Goal: Transaction & Acquisition: Obtain resource

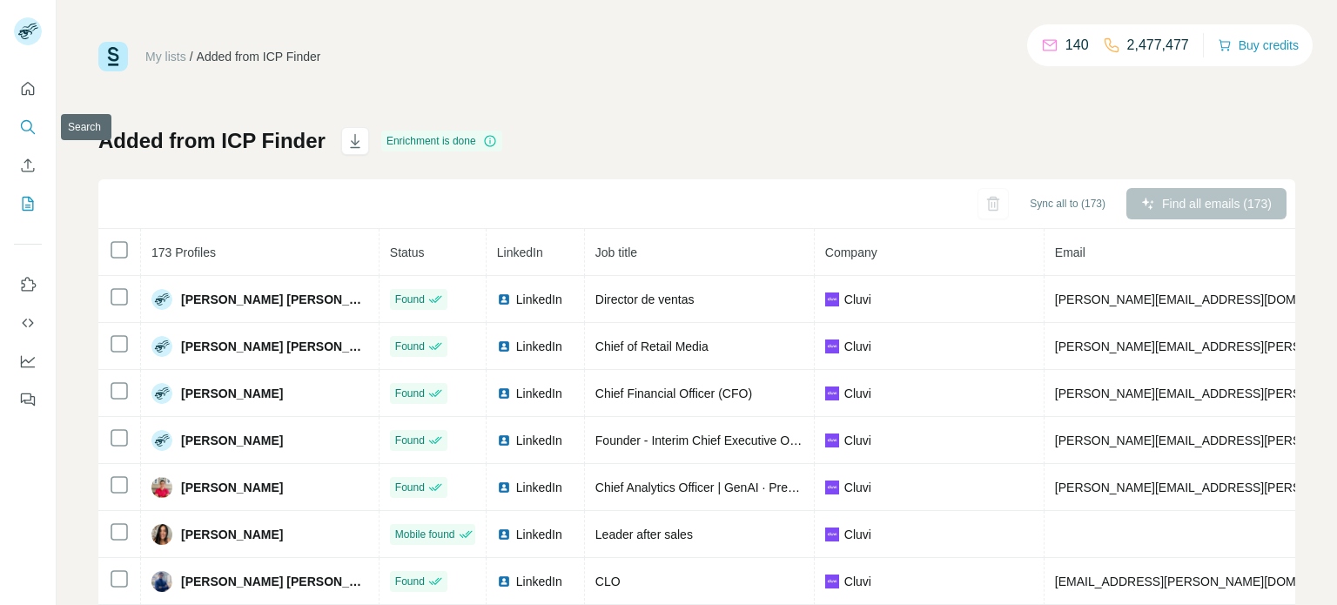
click at [30, 126] on icon "Search" at bounding box center [27, 126] width 17 height 17
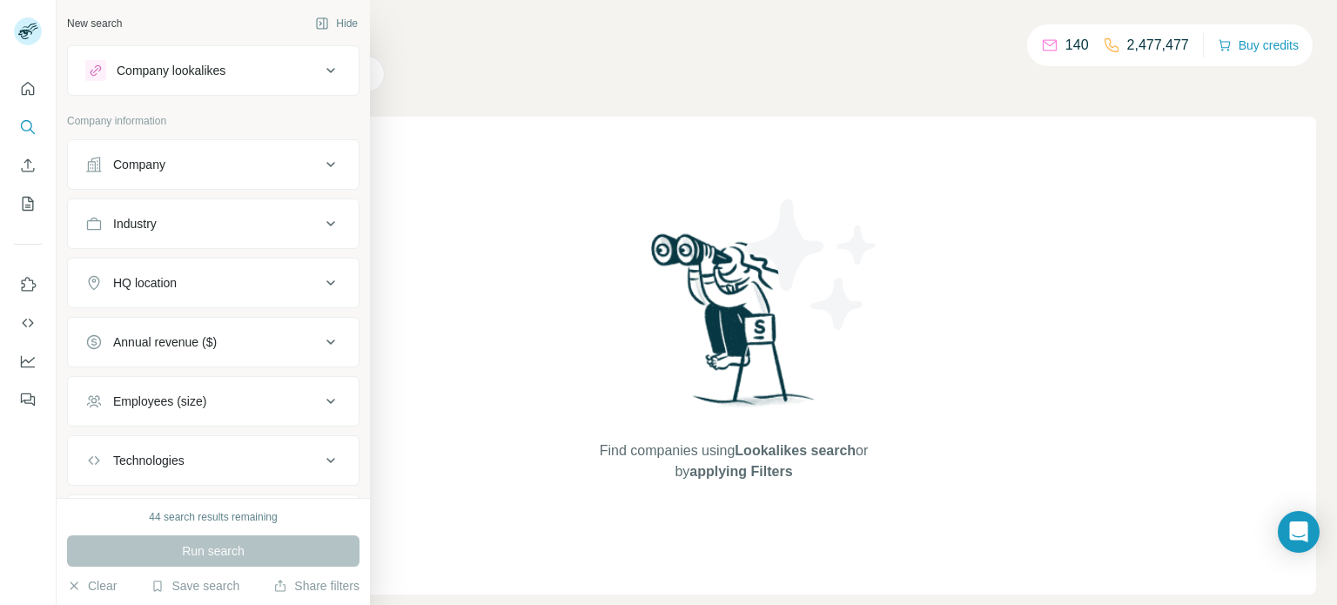
click at [331, 166] on icon at bounding box center [330, 164] width 21 height 21
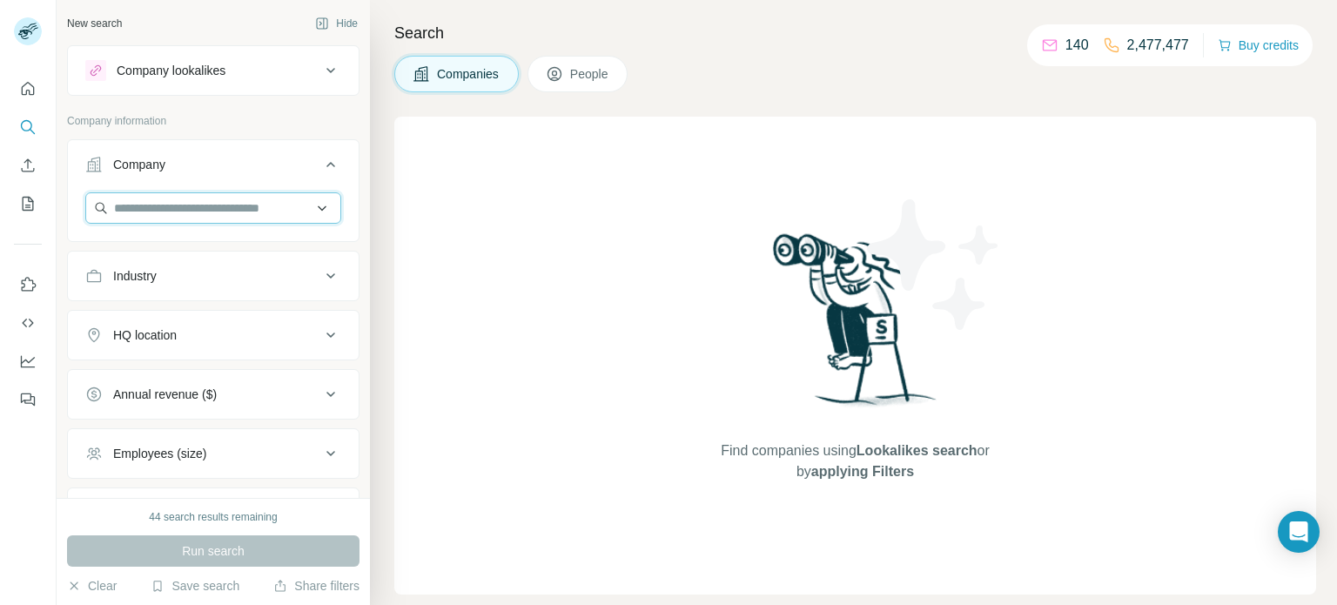
click at [305, 204] on input "text" at bounding box center [213, 207] width 256 height 31
paste input "**********"
drag, startPoint x: 156, startPoint y: 209, endPoint x: 0, endPoint y: 171, distance: 160.5
click at [0, 171] on div "**********" at bounding box center [668, 302] width 1337 height 605
type input "**********"
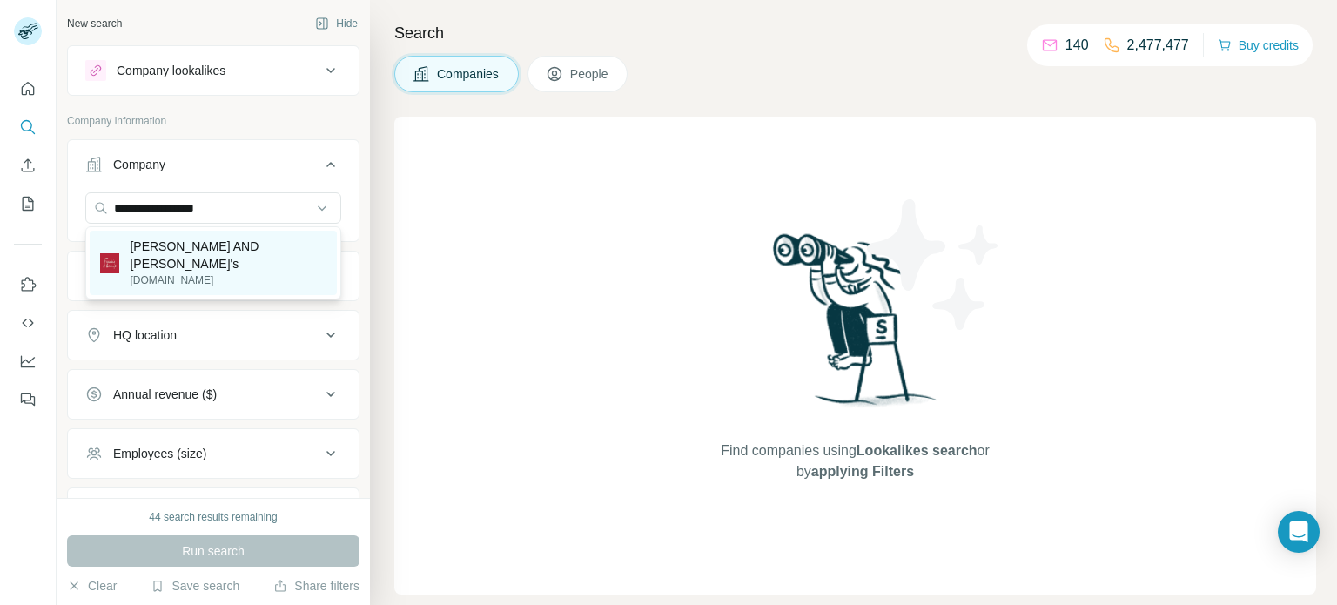
click at [229, 249] on p "[PERSON_NAME] AND [PERSON_NAME]'s" at bounding box center [228, 255] width 197 height 35
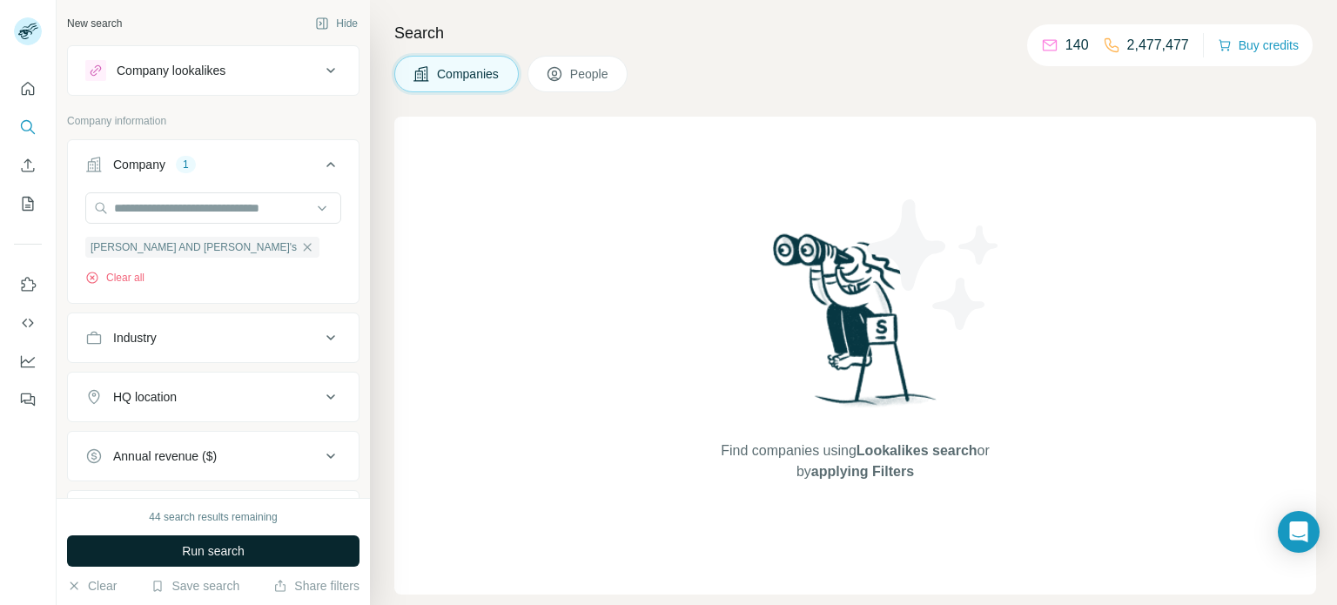
click at [219, 542] on span "Run search" at bounding box center [213, 550] width 63 height 17
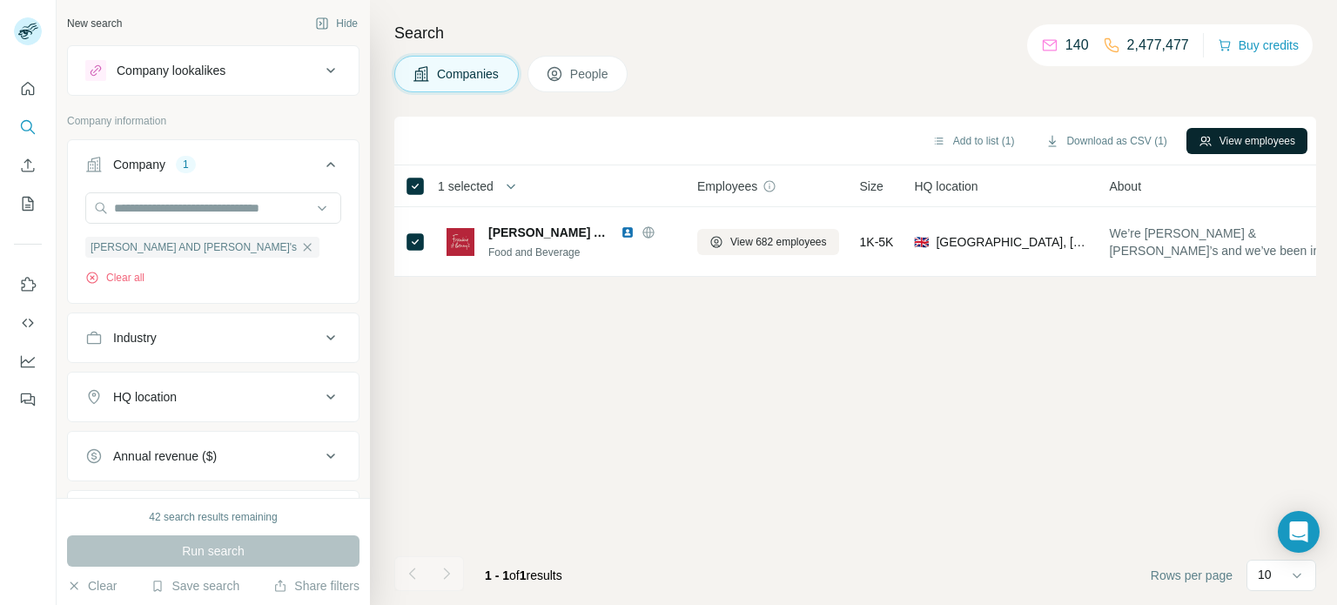
click at [1240, 139] on button "View employees" at bounding box center [1247, 141] width 121 height 26
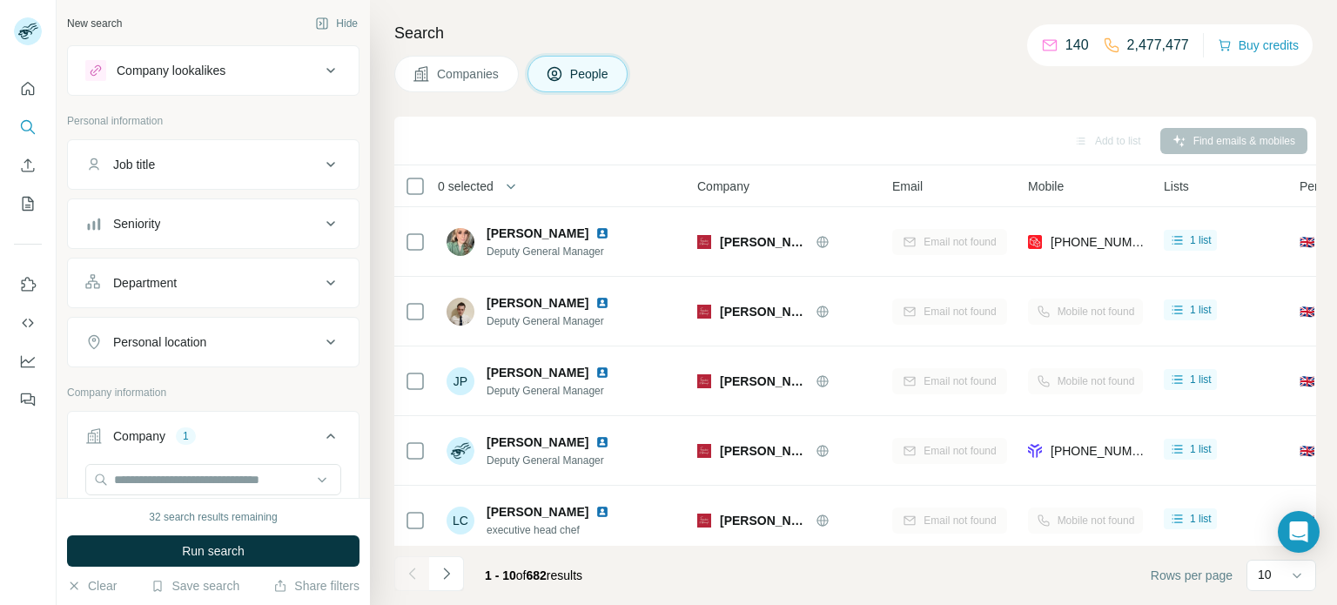
click at [398, 172] on th "0 selected" at bounding box center [533, 186] width 279 height 42
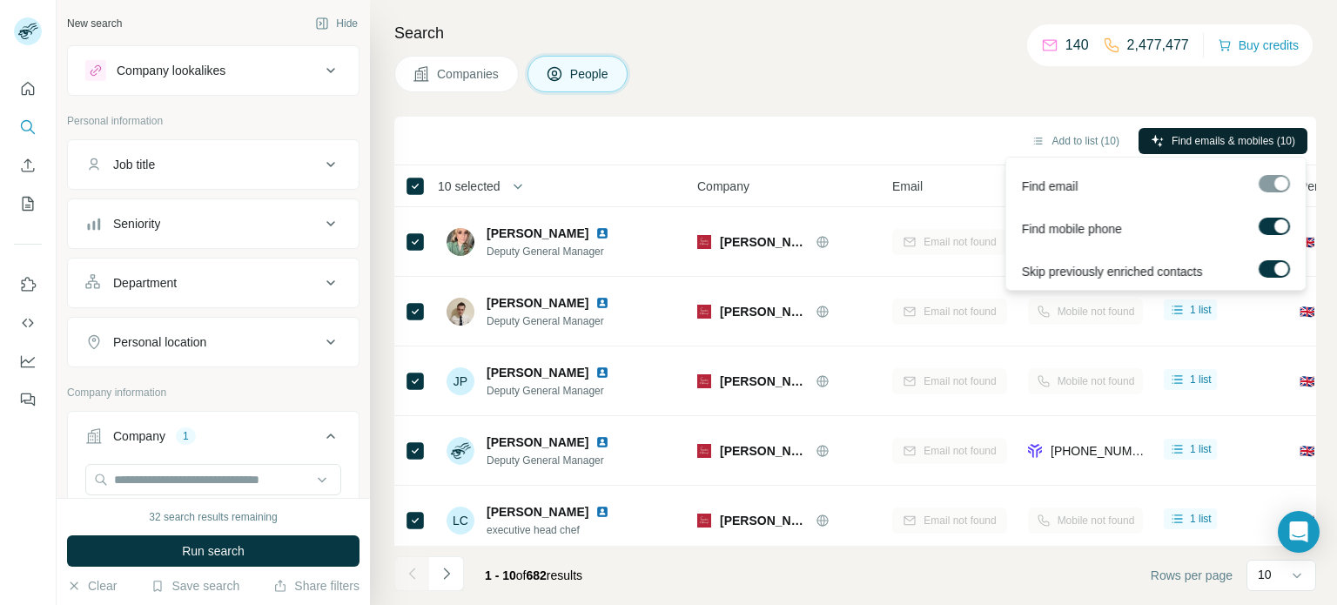
click at [1222, 149] on button "Find emails & mobiles (10)" at bounding box center [1223, 141] width 169 height 26
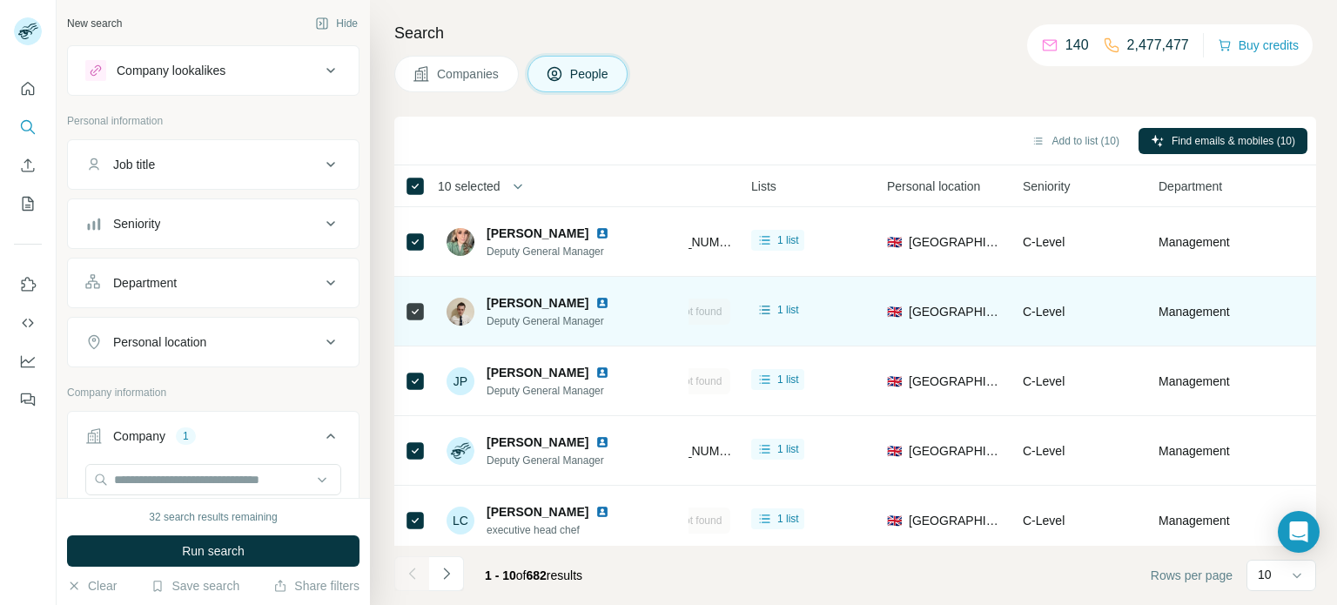
scroll to position [0, 413]
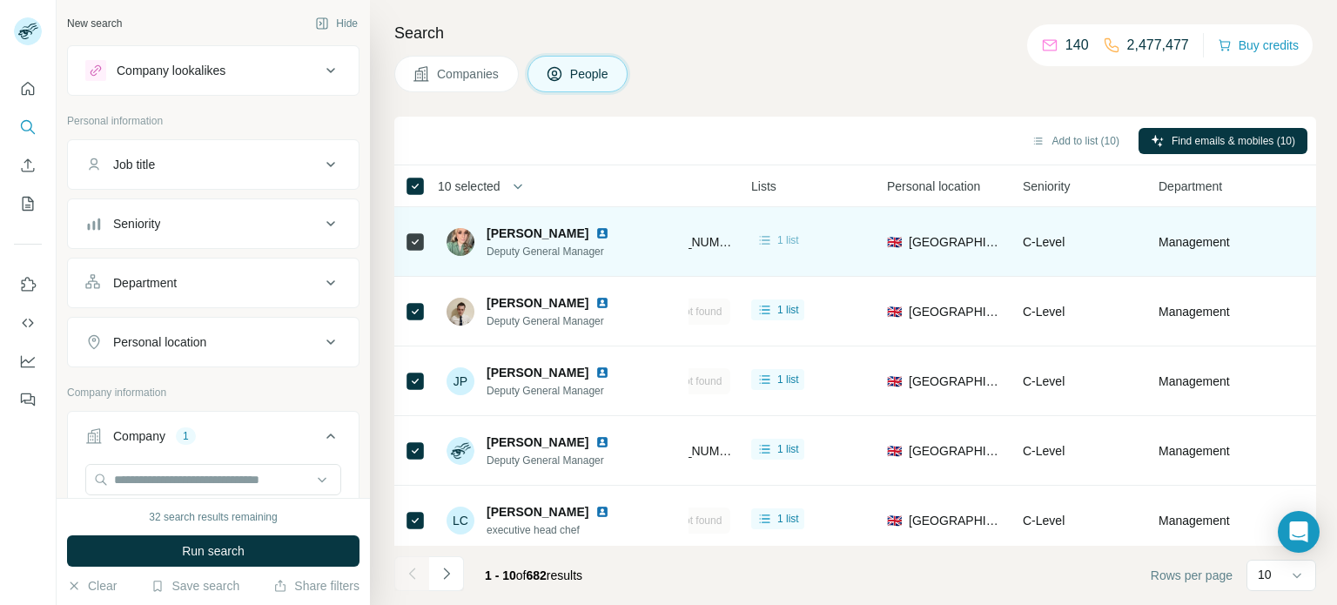
click at [791, 239] on span "1 list" at bounding box center [789, 240] width 22 height 16
click at [764, 242] on icon at bounding box center [765, 240] width 17 height 17
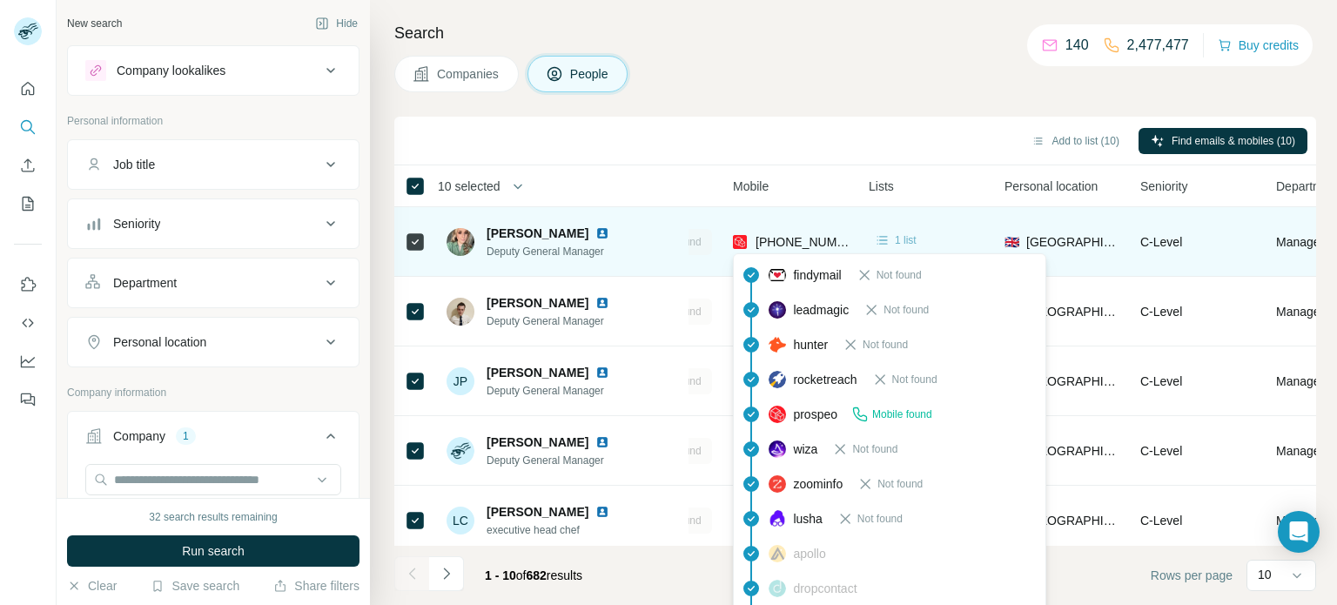
scroll to position [0, 293]
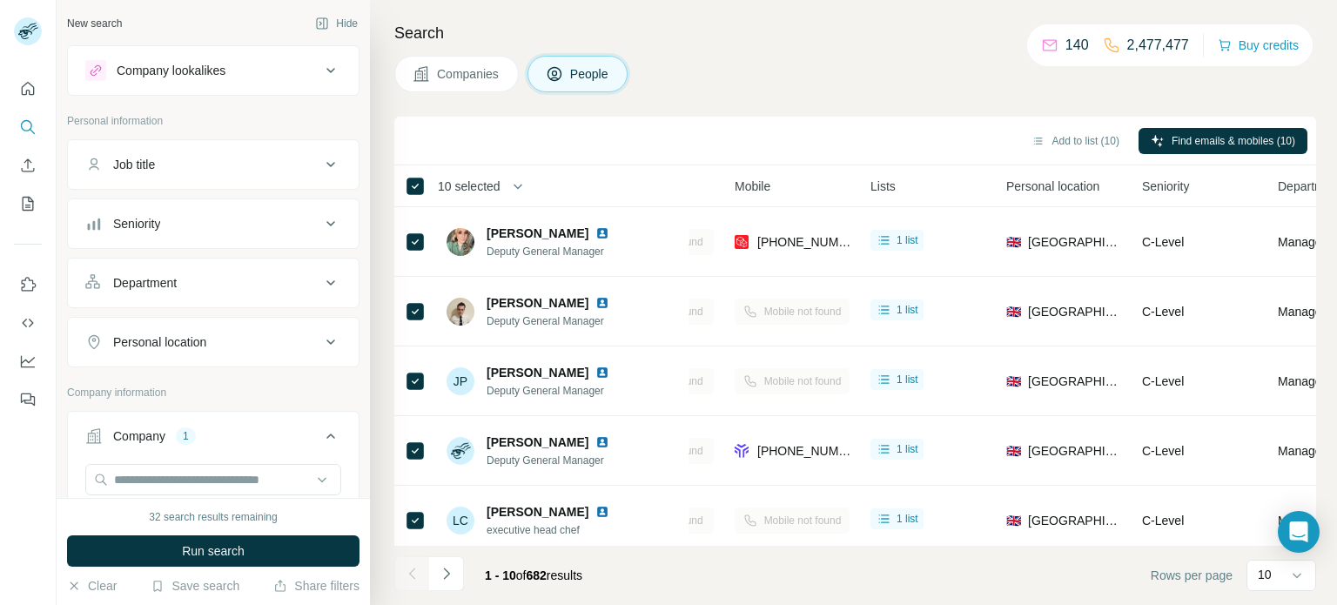
click at [865, 161] on div "Add to list (10) Find emails & mobiles (10)" at bounding box center [855, 141] width 922 height 49
